Goal: Transaction & Acquisition: Obtain resource

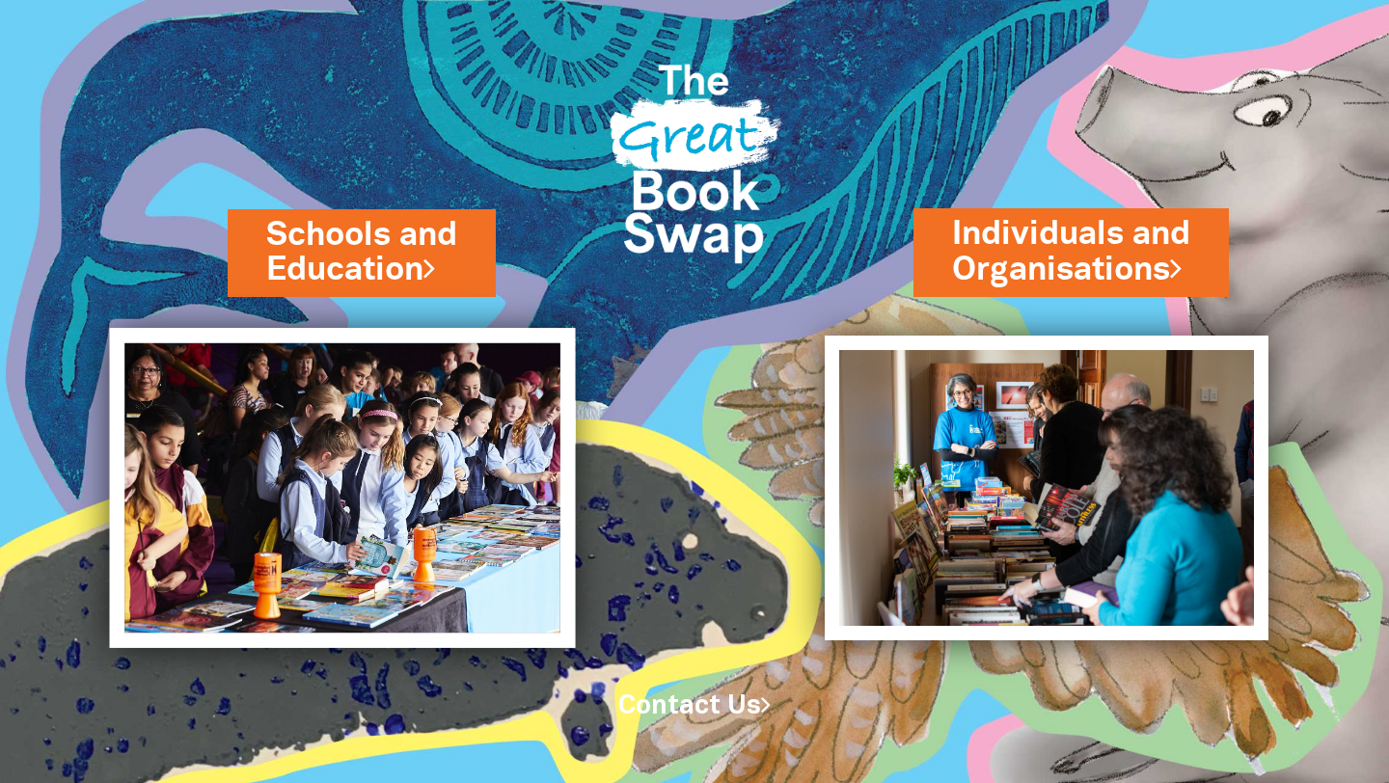
click at [361, 456] on img at bounding box center [343, 488] width 466 height 320
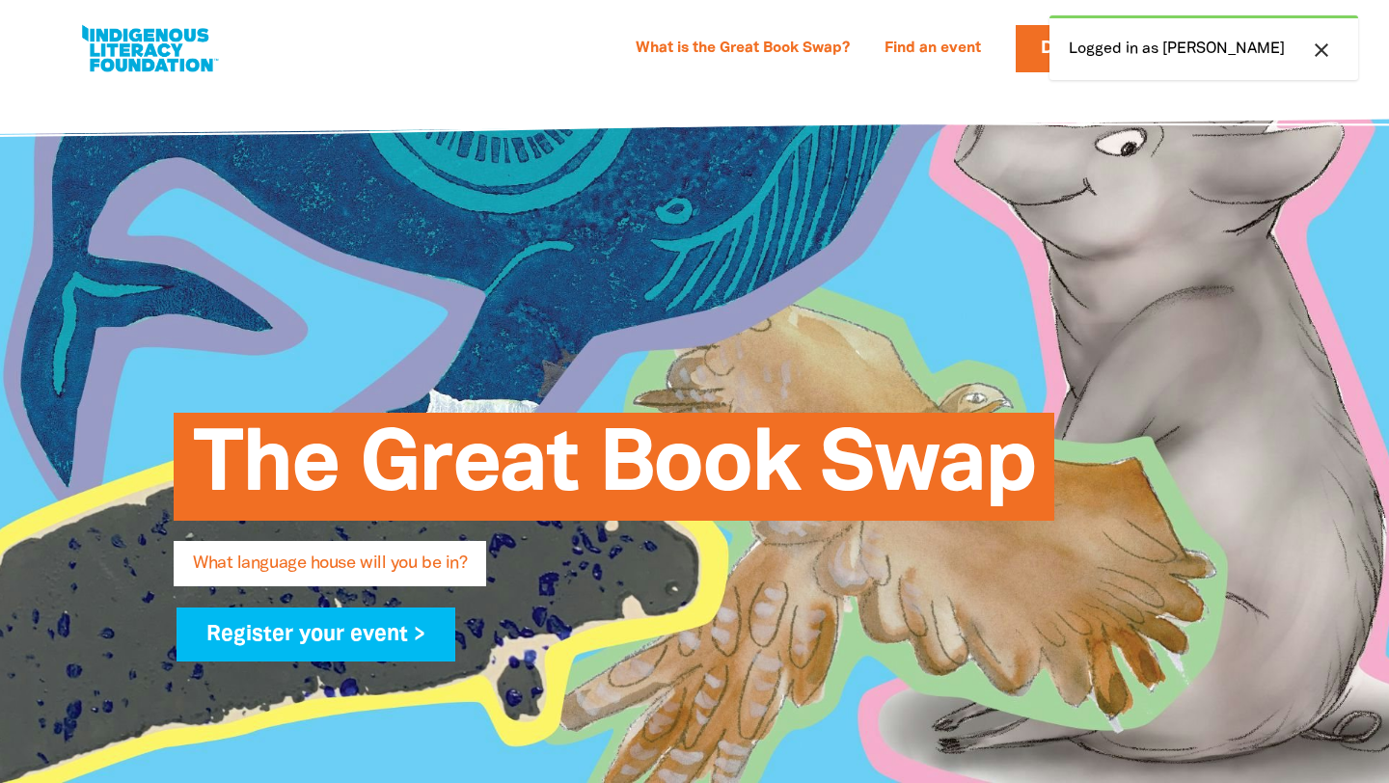
select select "primary-school"
click at [820, 54] on link "What is the Great Book Swap?" at bounding box center [742, 49] width 237 height 31
select select "primary-school"
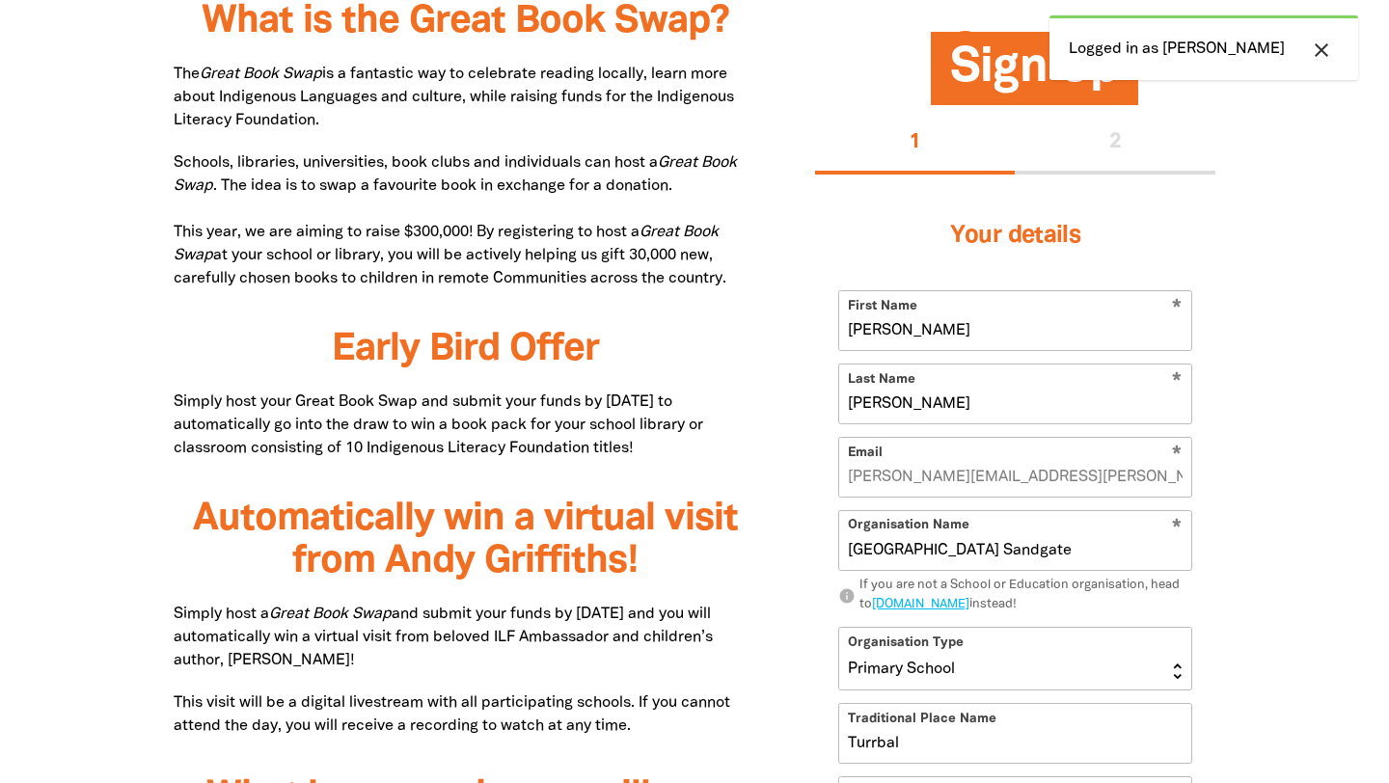
click at [1178, 51] on div "close Logged in as [PERSON_NAME]" at bounding box center [1204, 47] width 309 height 65
click at [1322, 45] on icon "close" at bounding box center [1321, 50] width 23 height 23
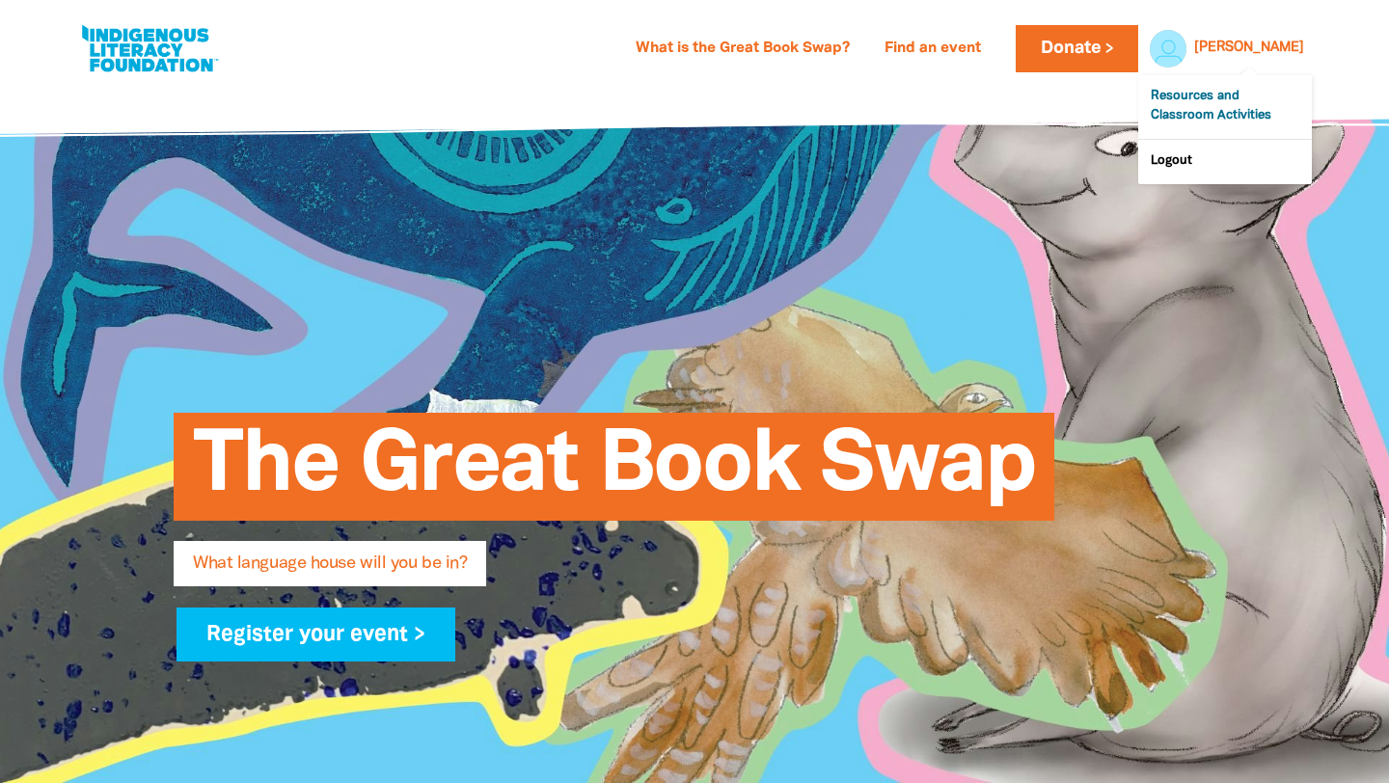
click at [1242, 99] on link "Resources and Classroom Activities" at bounding box center [1225, 107] width 174 height 64
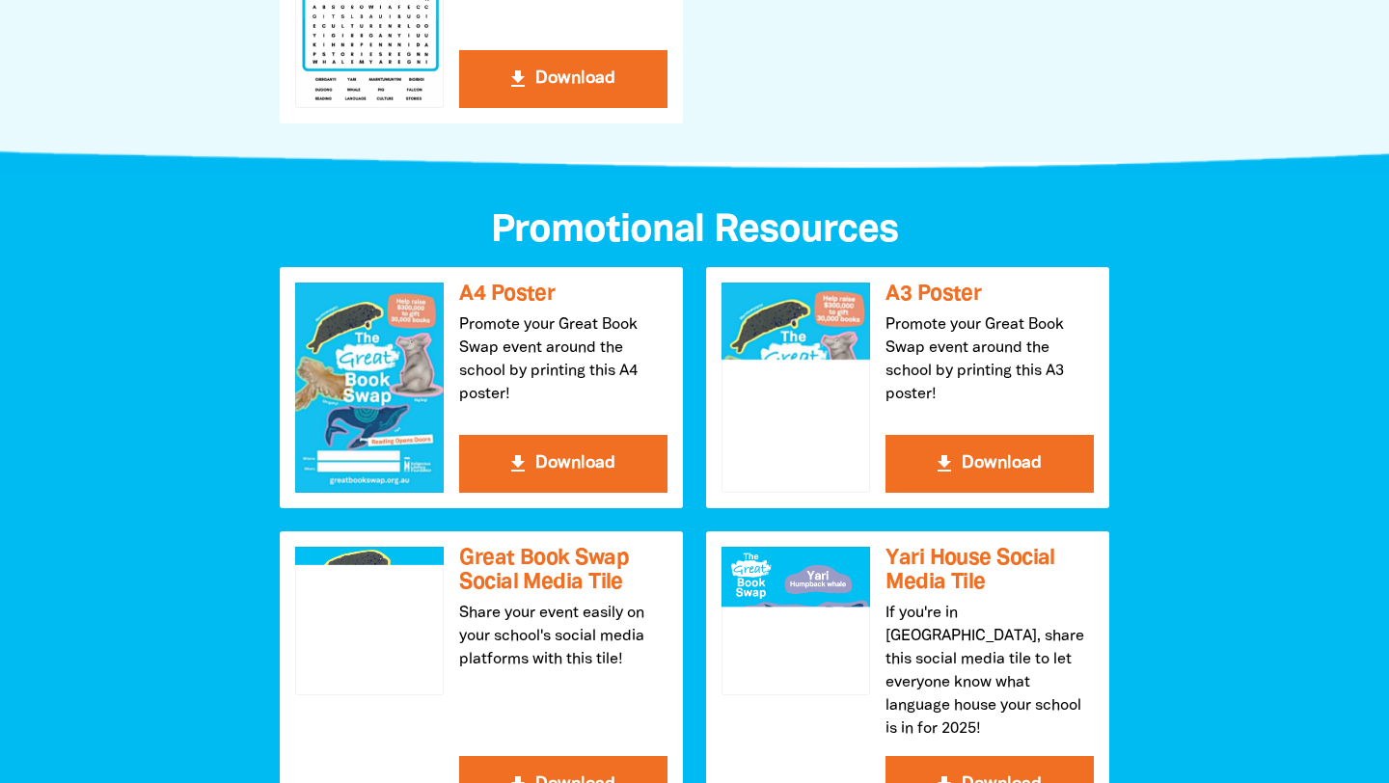
scroll to position [1886, 0]
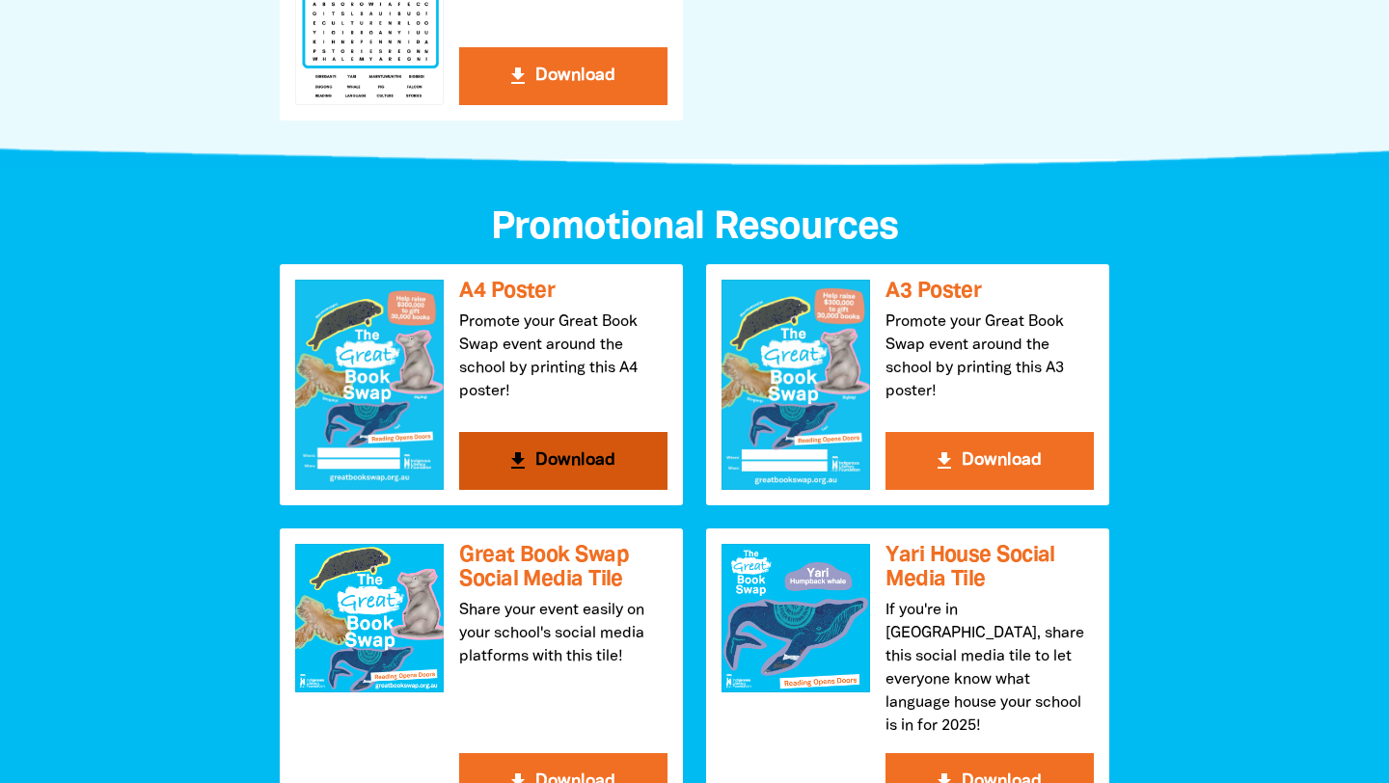
click at [574, 460] on button "get_app Download" at bounding box center [563, 461] width 208 height 58
click at [590, 464] on button "get_app Download" at bounding box center [563, 461] width 208 height 58
